Goal: Navigation & Orientation: Go to known website

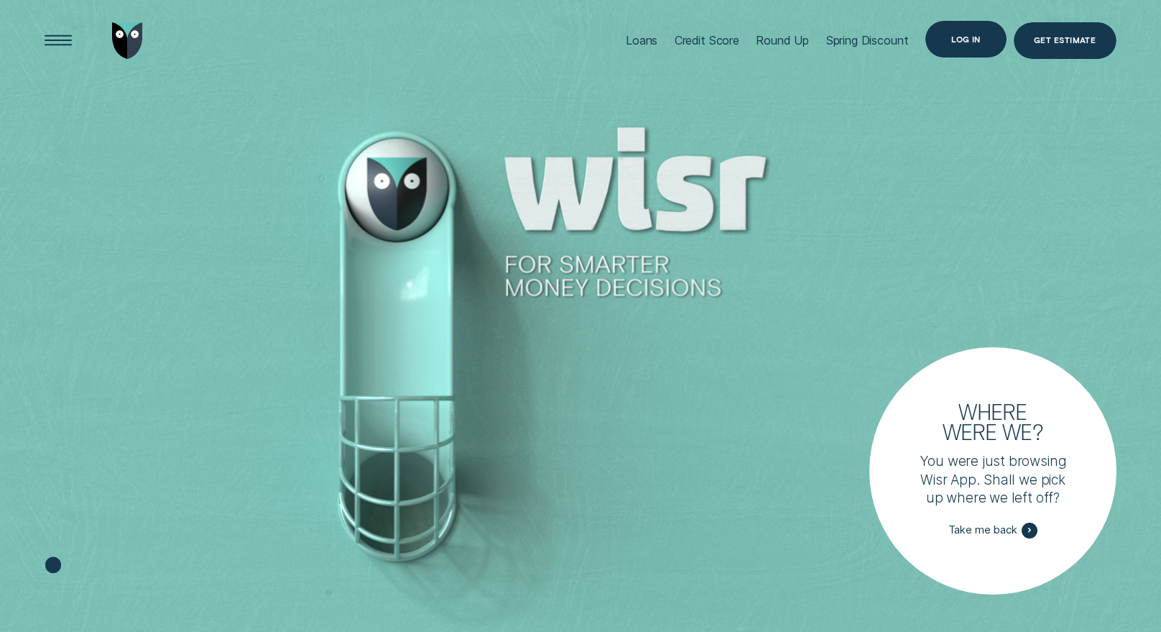
click at [981, 42] on div "Log in" at bounding box center [965, 39] width 29 height 7
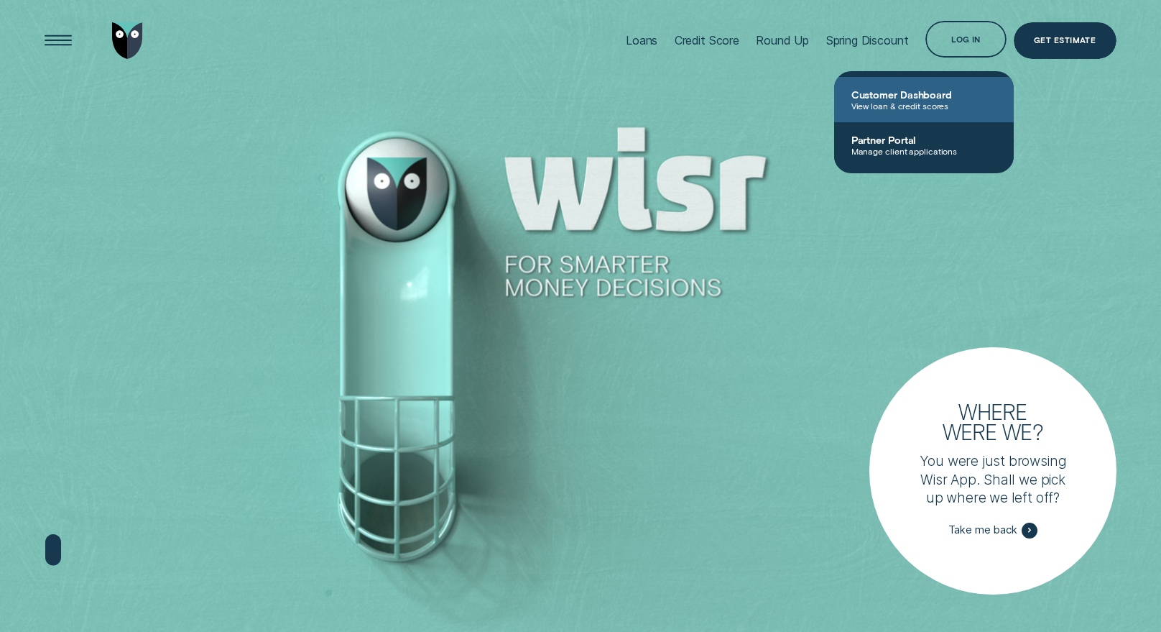
click at [974, 109] on span "View loan & credit scores" at bounding box center [924, 106] width 145 height 10
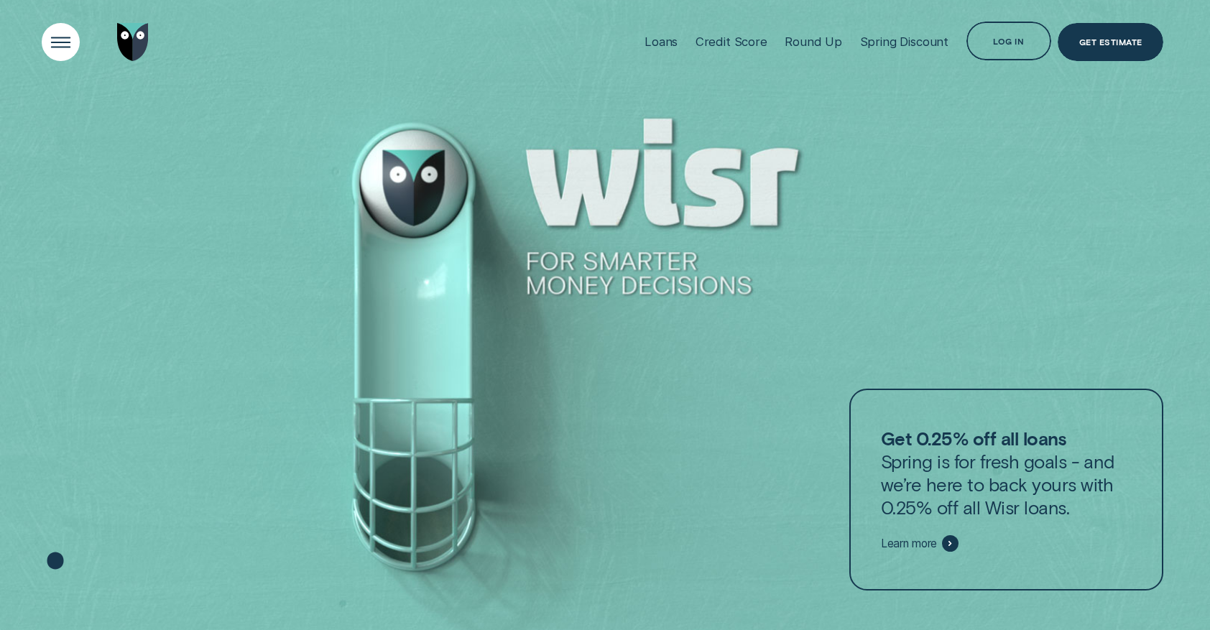
click at [60, 40] on div "Open Menu" at bounding box center [61, 42] width 54 height 54
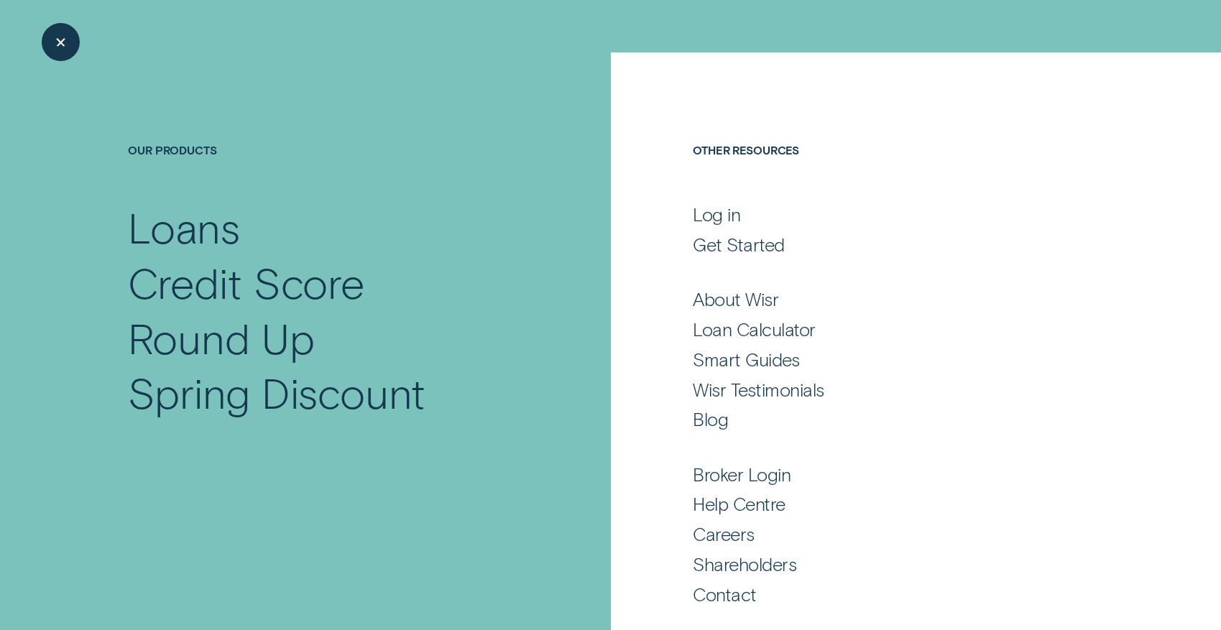
scroll to position [33, 0]
click at [762, 472] on div "Broker Login" at bounding box center [742, 474] width 98 height 23
